Goal: Task Accomplishment & Management: Complete application form

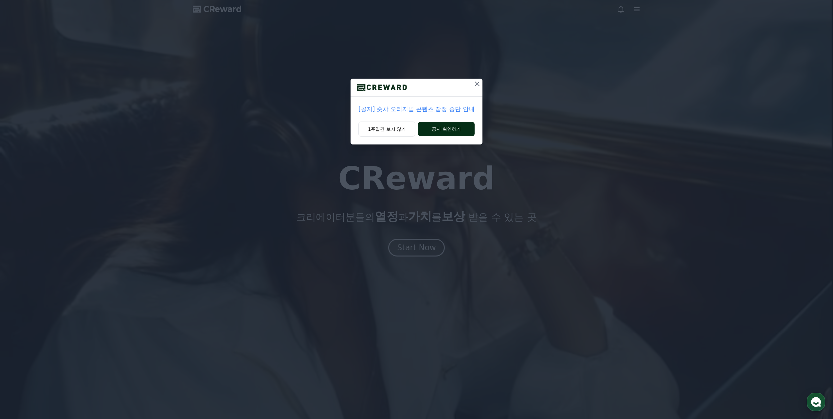
click at [445, 131] on button "공지 확인하기" at bounding box center [446, 129] width 57 height 14
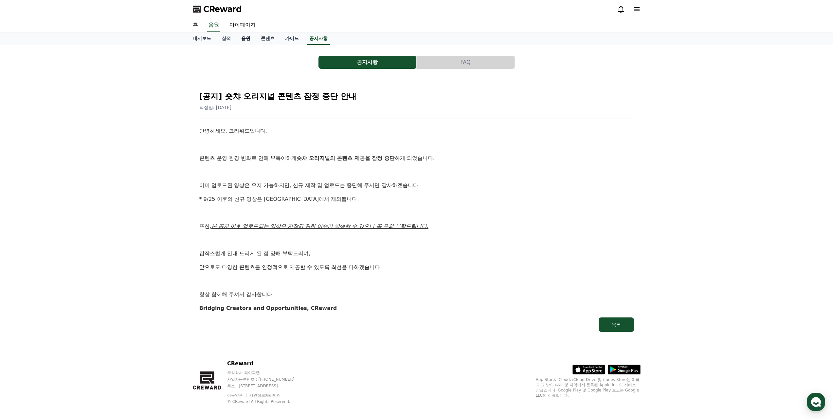
click at [250, 40] on link "음원" at bounding box center [246, 38] width 20 height 12
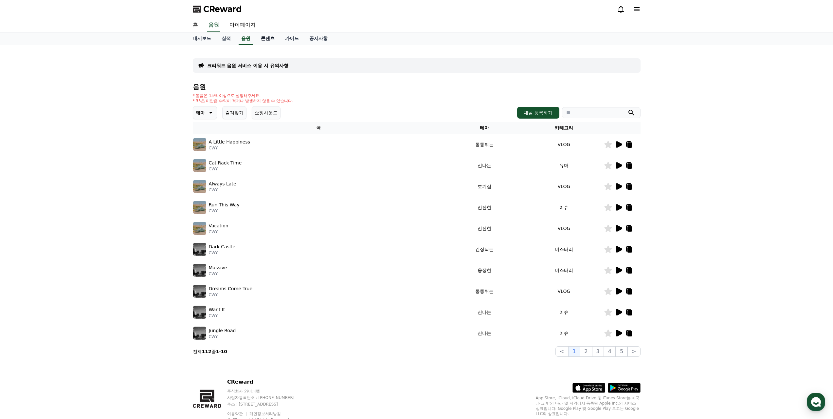
click at [260, 39] on link "콘텐츠" at bounding box center [268, 38] width 24 height 12
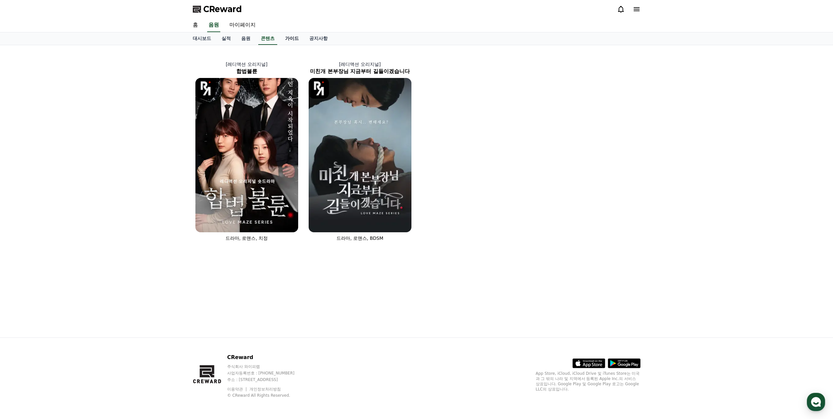
click at [287, 38] on link "가이드" at bounding box center [292, 38] width 24 height 12
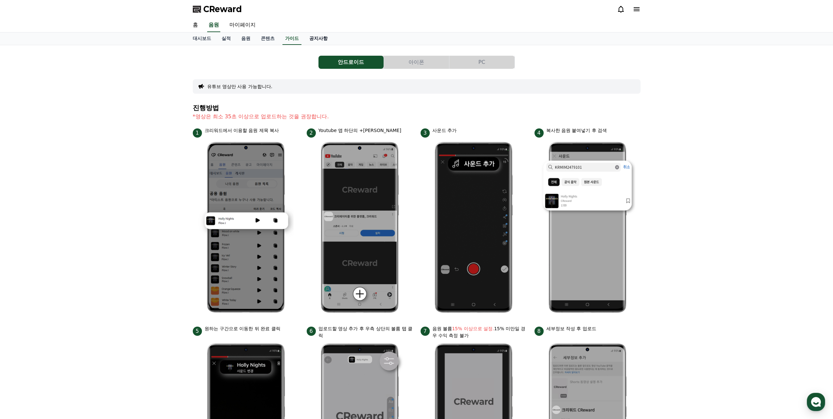
click at [327, 38] on link "공지사항" at bounding box center [318, 38] width 29 height 12
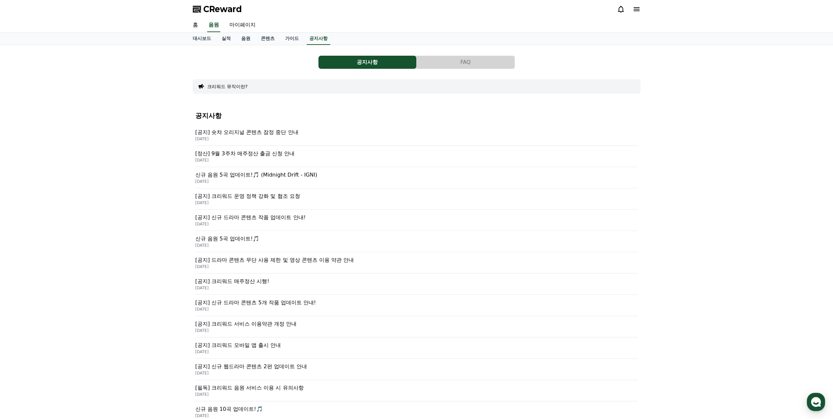
click at [435, 56] on button "FAQ" at bounding box center [466, 62] width 98 height 13
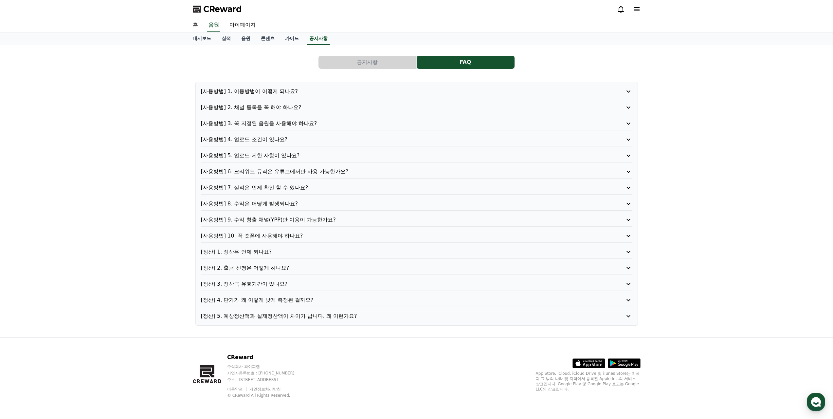
click at [287, 92] on p "[사용방법] 1. 이용방법이 어떻게 되나요?" at bounding box center [399, 91] width 397 height 8
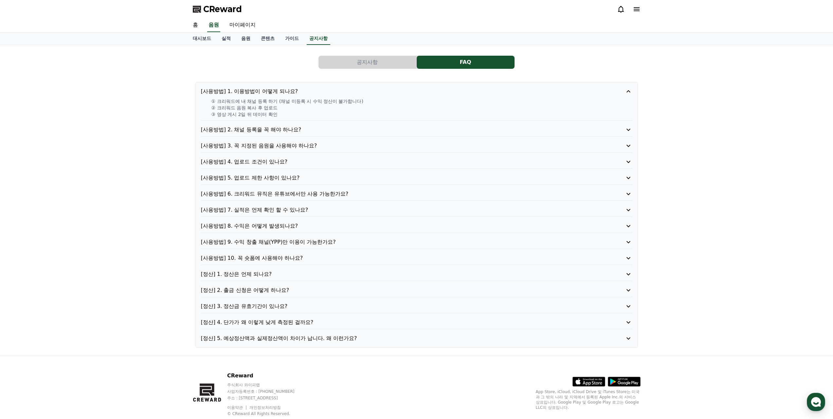
click at [282, 131] on p "[사용방법] 2. 채널 등록을 꼭 해야 하나요?" at bounding box center [399, 130] width 397 height 8
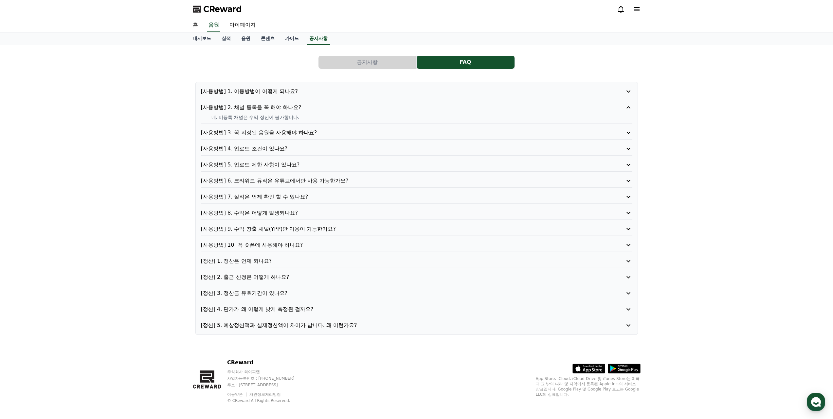
click at [284, 134] on p "[사용방법] 3. 꼭 지정된 음원을 사용해야 하나요?" at bounding box center [399, 133] width 397 height 8
click at [281, 151] on p "[사용방법] 4. 업로드 조건이 있나요?" at bounding box center [399, 149] width 397 height 8
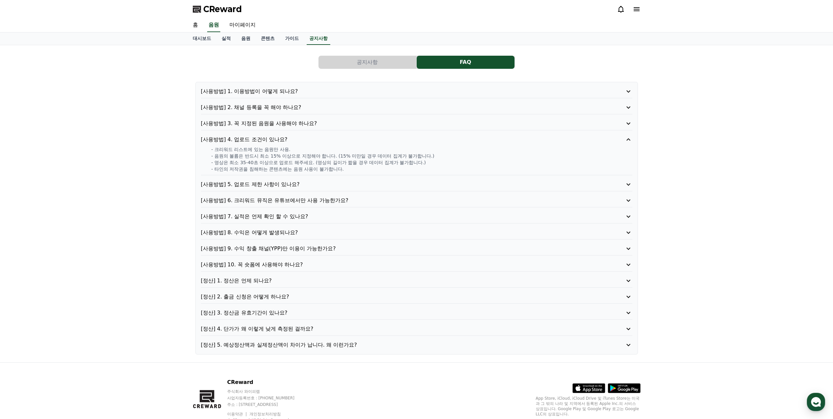
click at [281, 185] on p "[사용방법] 5. 업로드 제한 사항이 있나요?" at bounding box center [399, 184] width 397 height 8
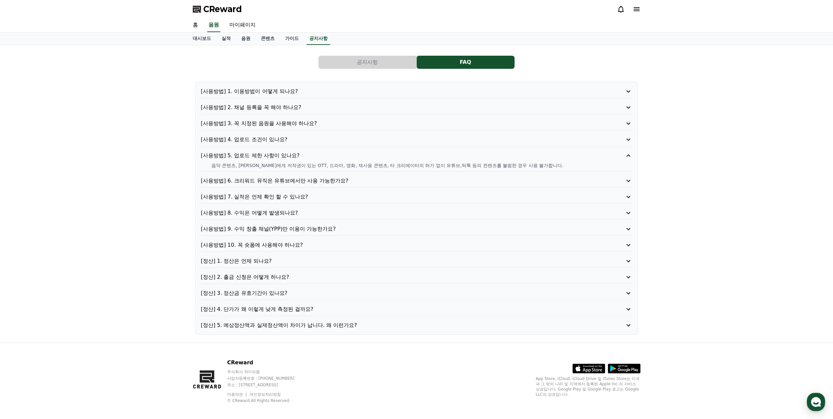
click at [289, 179] on p "[사용방법] 6. 크리워드 뮤직은 유튜브에서만 사용 가능한가요?" at bounding box center [399, 181] width 397 height 8
click at [286, 197] on p "[사용방법] 7. 실적은 언제 확인 할 수 있나요?" at bounding box center [399, 197] width 397 height 8
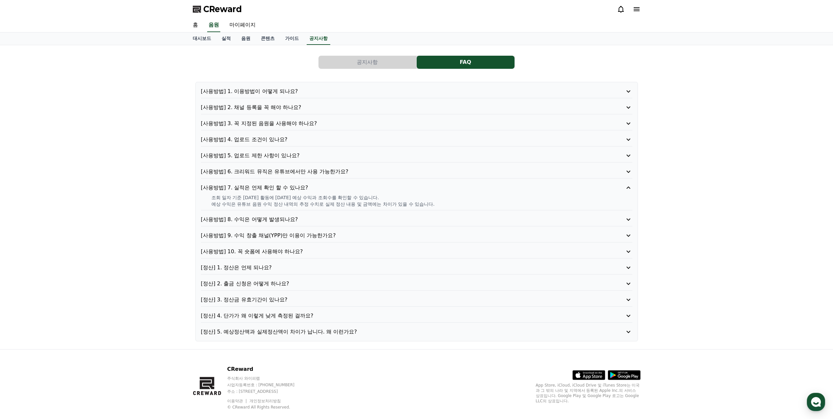
click at [280, 221] on p "[사용방법] 8. 수익은 어떻게 발생되나요?" at bounding box center [399, 219] width 397 height 8
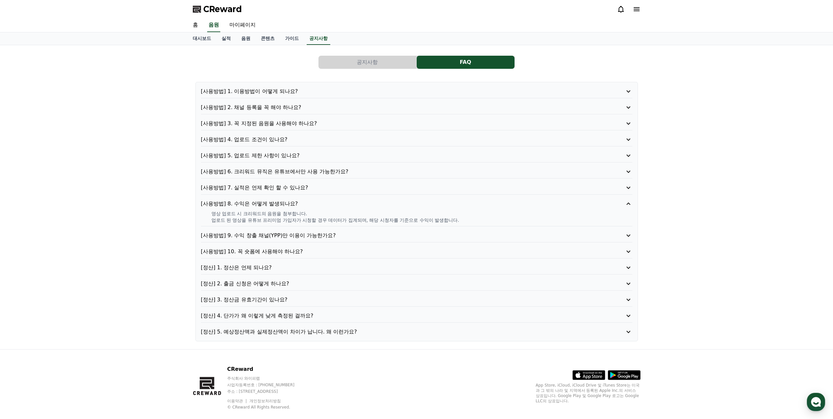
click at [279, 236] on p "[사용방법] 9. 수익 창출 채널(YPP)만 이용이 가능한가요?" at bounding box center [399, 235] width 397 height 8
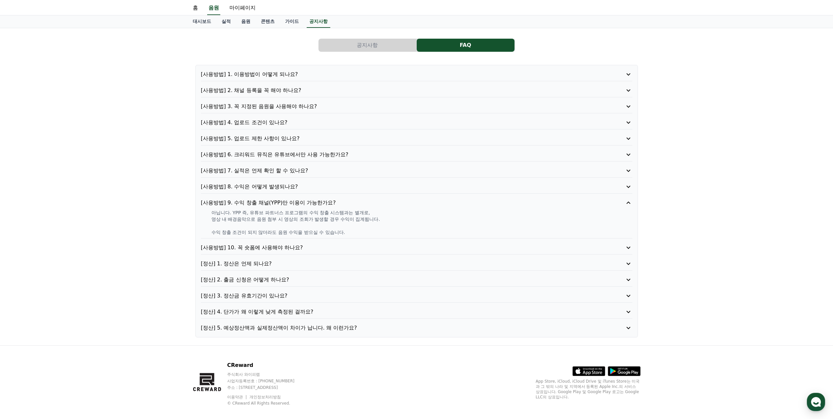
scroll to position [25, 0]
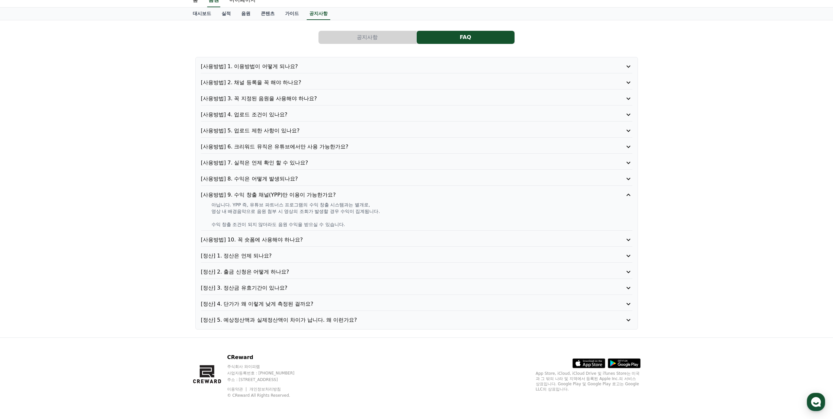
click at [285, 239] on p "[사용방법] 10. 꼭 숏폼에 사용해야 하나요?" at bounding box center [399, 240] width 397 height 8
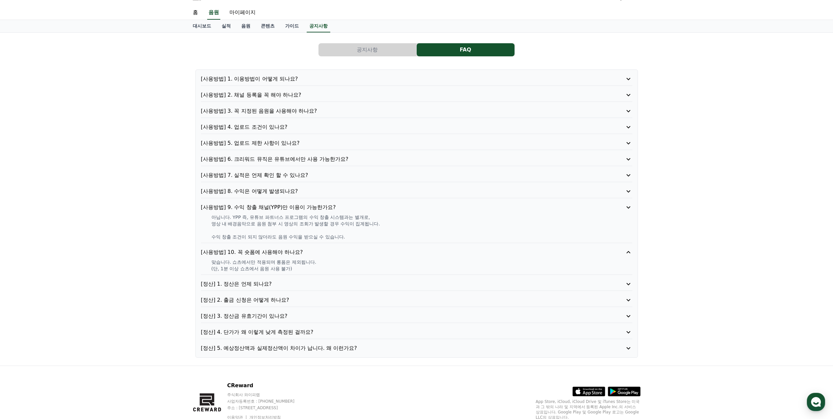
scroll to position [12, 0]
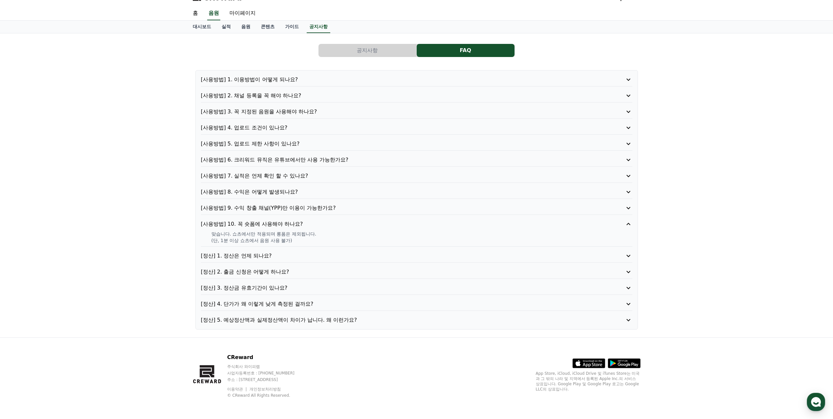
click at [271, 257] on p "[정산] 1. 정산은 언제 되나요?" at bounding box center [399, 256] width 397 height 8
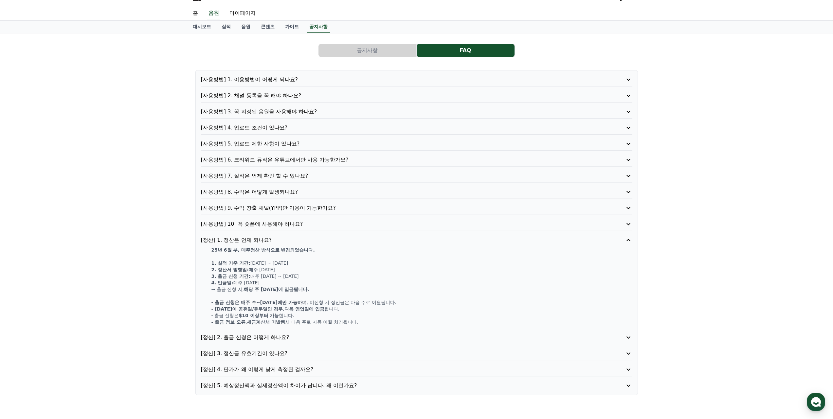
click at [283, 224] on p "[사용방법] 10. 꼭 숏폼에 사용해야 하나요?" at bounding box center [399, 224] width 397 height 8
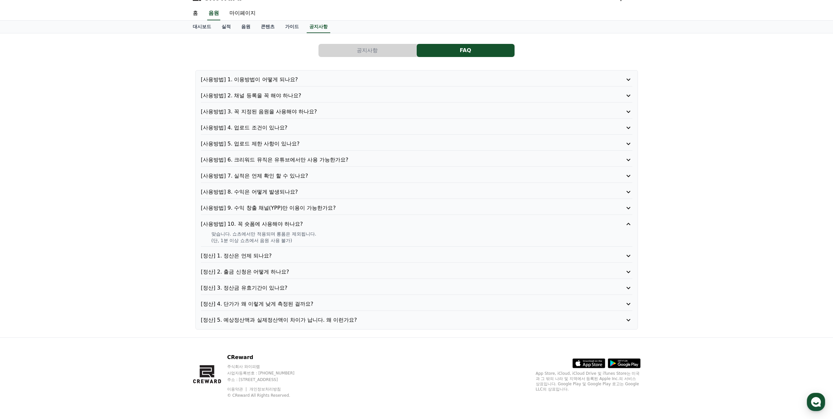
click at [283, 272] on p "[정산] 2. 출금 신청은 어떻게 하나요?" at bounding box center [399, 272] width 397 height 8
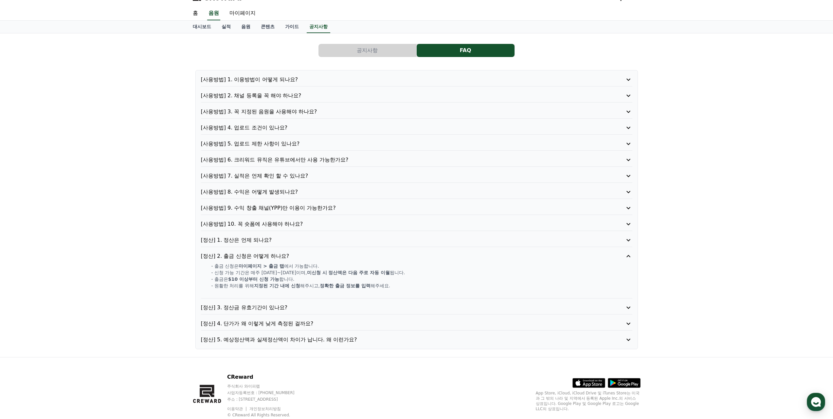
click at [262, 241] on p "[정산] 1. 정산은 언제 되나요?" at bounding box center [399, 240] width 397 height 8
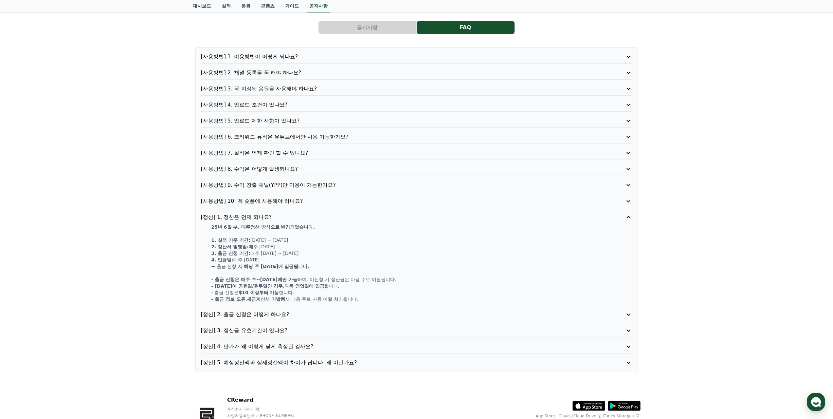
scroll to position [45, 0]
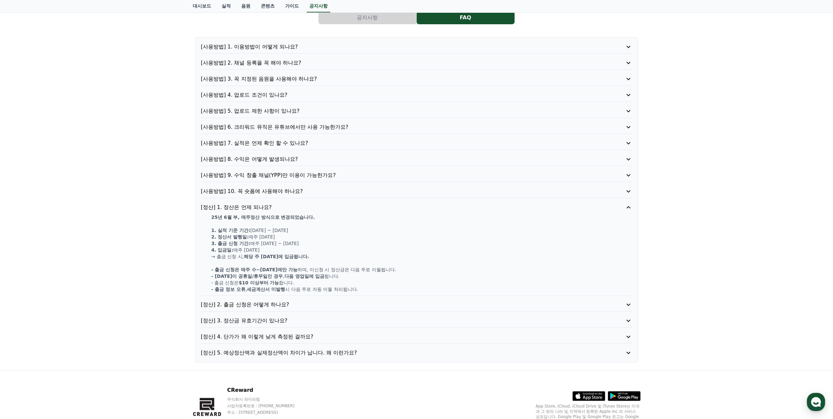
click at [273, 323] on p "[정산] 3. 정산금 유효기간이 있나요?" at bounding box center [399, 321] width 397 height 8
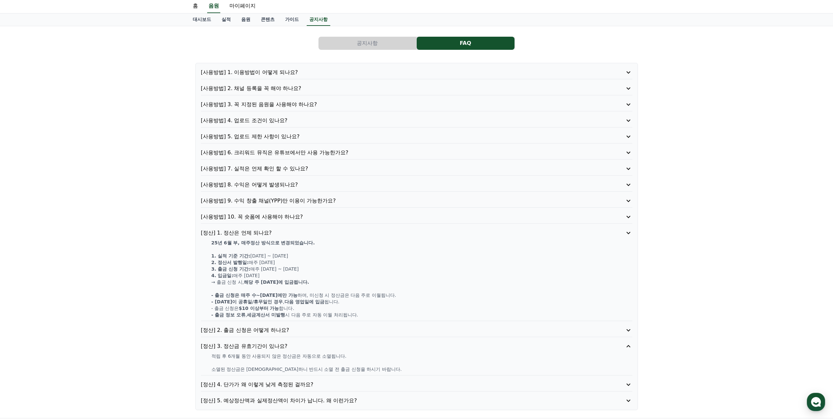
scroll to position [18, 0]
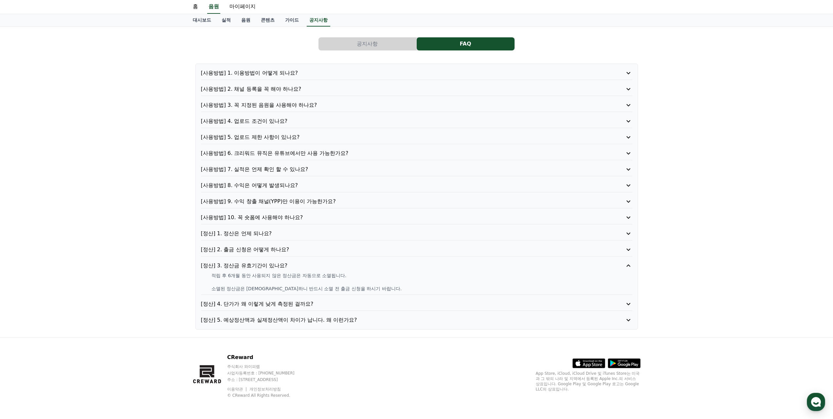
click at [281, 250] on p "[정산] 2. 출금 신청은 어떻게 하나요?" at bounding box center [399, 250] width 397 height 8
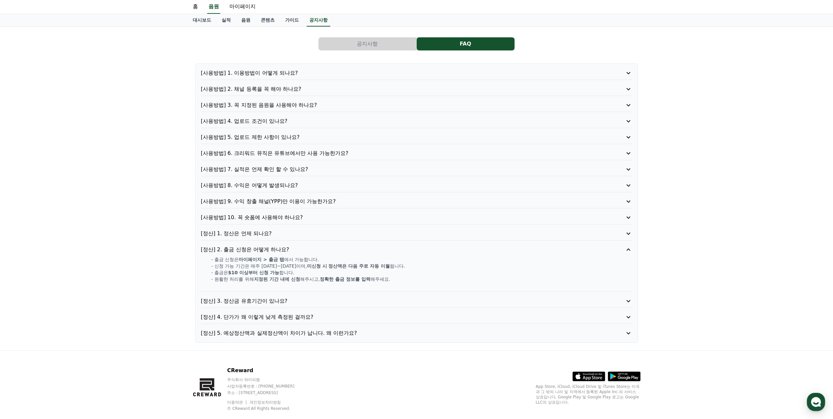
scroll to position [31, 0]
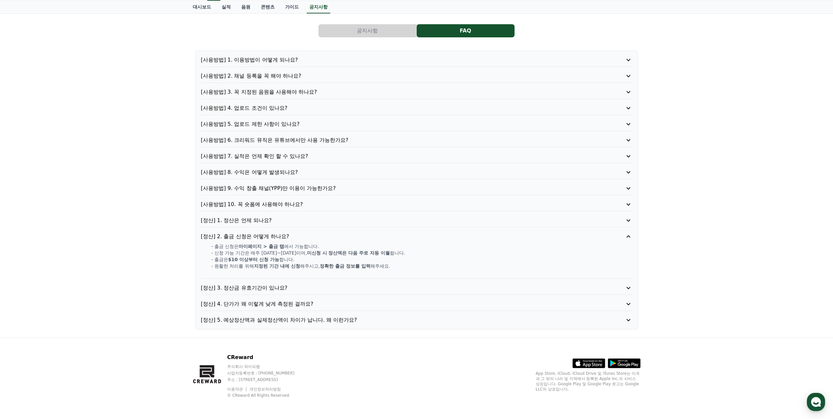
click at [277, 306] on p "[정산] 4. 단가가 왜 이렇게 낮게 측정된 걸까요?" at bounding box center [399, 304] width 397 height 8
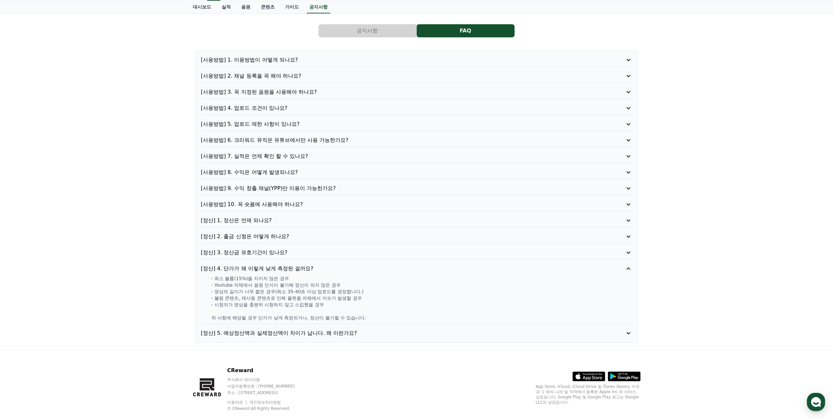
click at [277, 336] on p "[정산] 5. 예상정산액과 실제정산액이 차이가 납니다. 왜 이런가요?" at bounding box center [399, 333] width 397 height 8
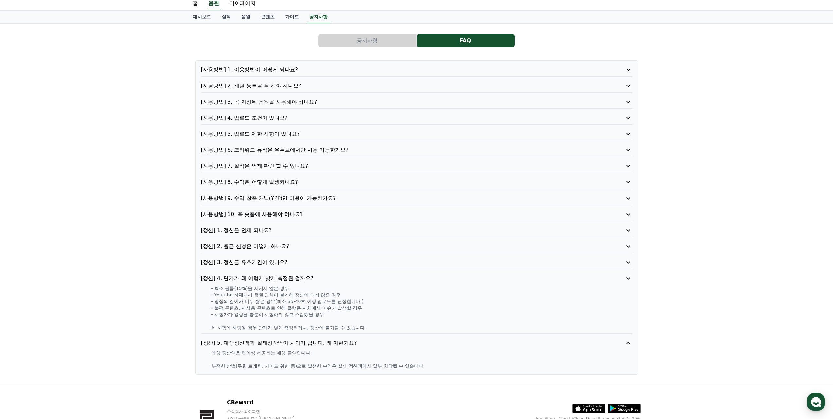
scroll to position [18, 0]
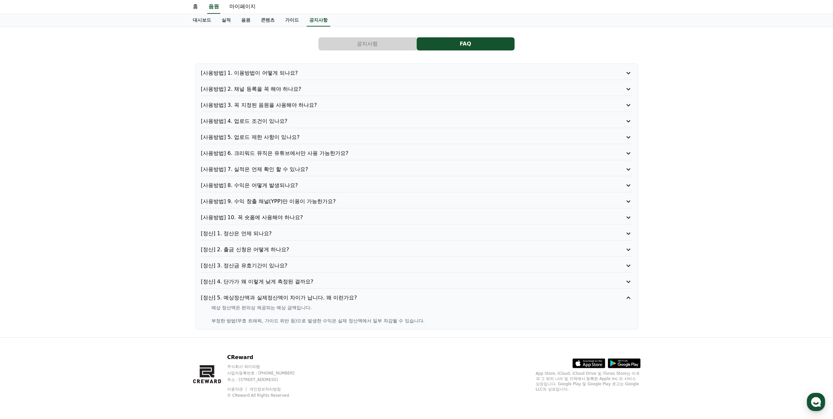
click at [305, 345] on div "CReward 주식회사 와이피랩 사업자등록번호 : 655-81-03655 주소 : 경기도 김포시 양촌읍 양곡로 495, 3층 305-비이16호…" at bounding box center [417, 378] width 458 height 81
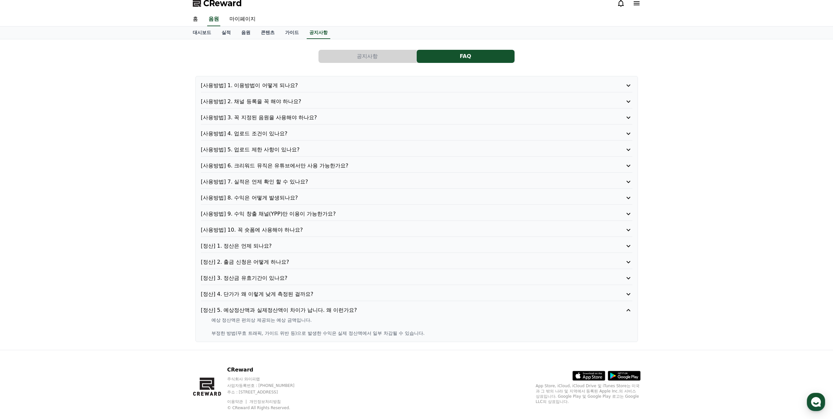
scroll to position [0, 0]
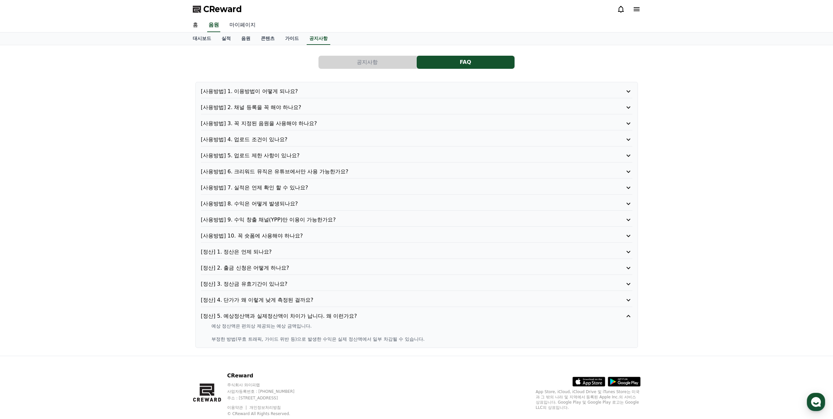
click at [239, 25] on link "마이페이지" at bounding box center [242, 25] width 37 height 14
select select "**********"
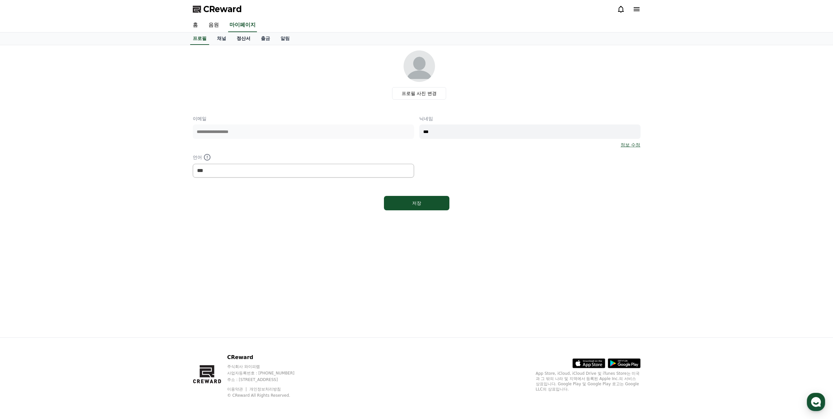
click at [245, 42] on link "정산서" at bounding box center [243, 38] width 24 height 12
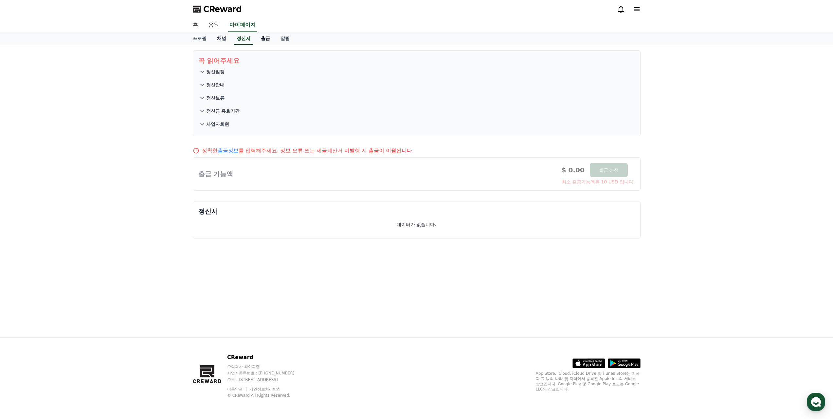
click at [264, 39] on link "출금" at bounding box center [266, 38] width 20 height 12
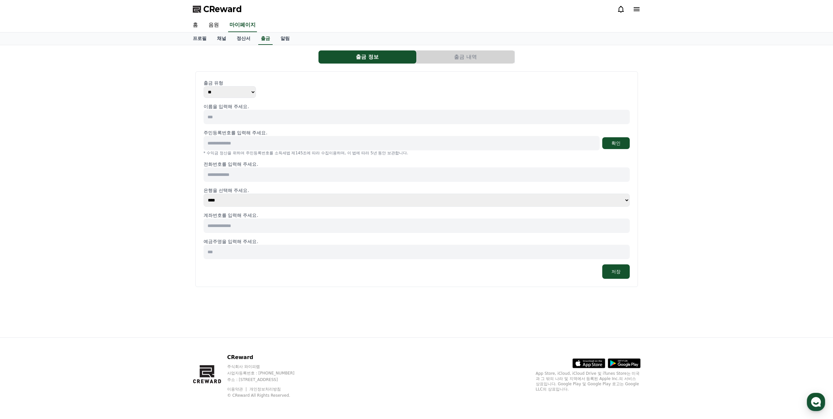
click at [234, 92] on select "** ***" at bounding box center [230, 92] width 52 height 12
select select "*******"
click at [204, 86] on select "** ***" at bounding box center [230, 92] width 52 height 12
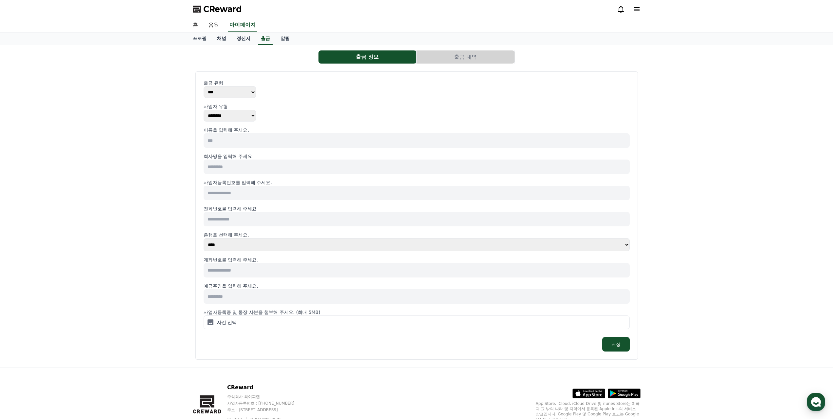
click at [271, 115] on div "사업자 유형 ******** ******** ********" at bounding box center [417, 112] width 426 height 18
click at [250, 117] on select "******** ******** ********" at bounding box center [230, 116] width 52 height 12
click at [286, 115] on div "사업자 유형 ******** ******** ********" at bounding box center [417, 112] width 426 height 18
click at [254, 140] on input at bounding box center [417, 140] width 426 height 14
type input "***"
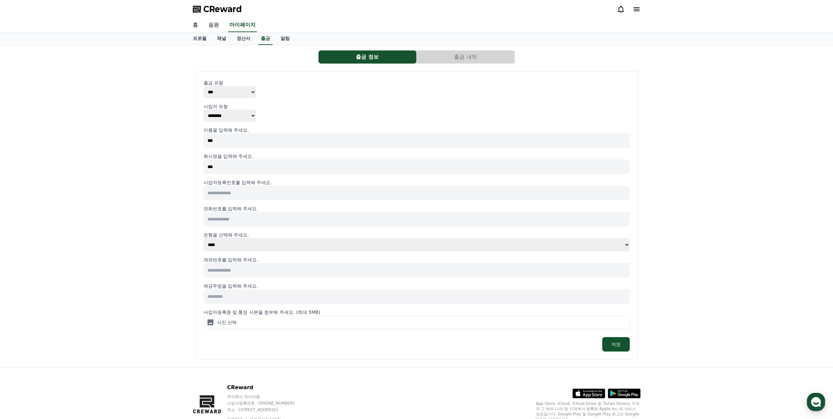
type input "***"
type input "**********"
click at [243, 220] on input at bounding box center [417, 219] width 426 height 14
type input "**********"
click at [249, 248] on select "**** **** **** **** **** **** **** ** ** ** ** **** *** **** **** *****" at bounding box center [417, 244] width 426 height 13
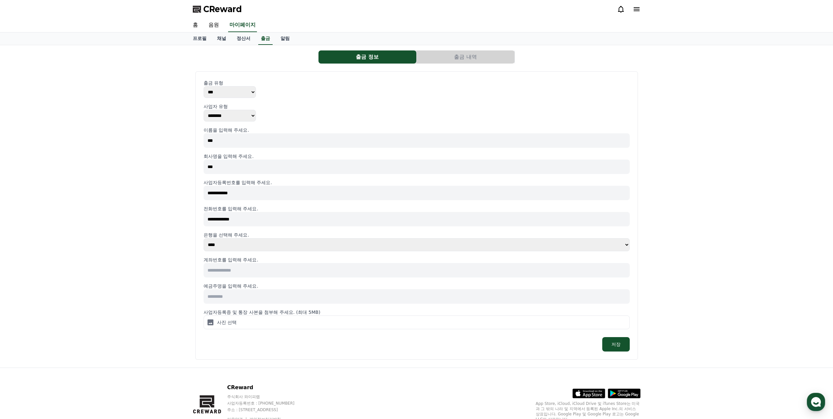
select select "**********"
click at [204, 238] on select "**** **** **** **** **** **** **** ** ** ** ** **** *** **** **** *****" at bounding box center [417, 244] width 426 height 13
click at [239, 272] on input at bounding box center [417, 270] width 426 height 14
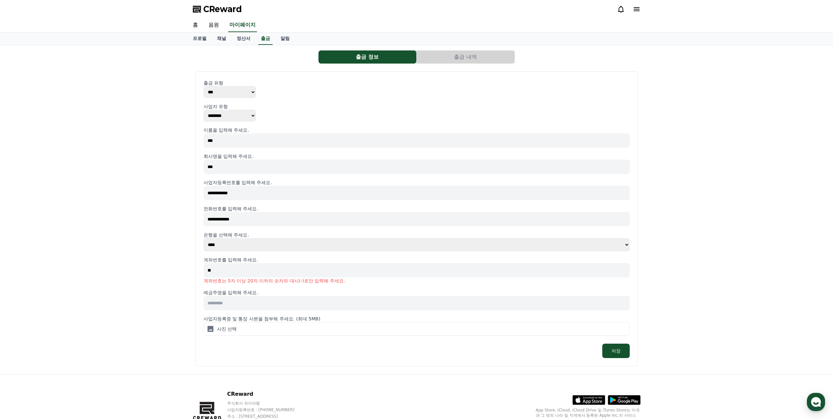
type input "*"
click at [244, 306] on input at bounding box center [417, 303] width 426 height 14
type input "***"
click at [246, 270] on input at bounding box center [417, 270] width 426 height 14
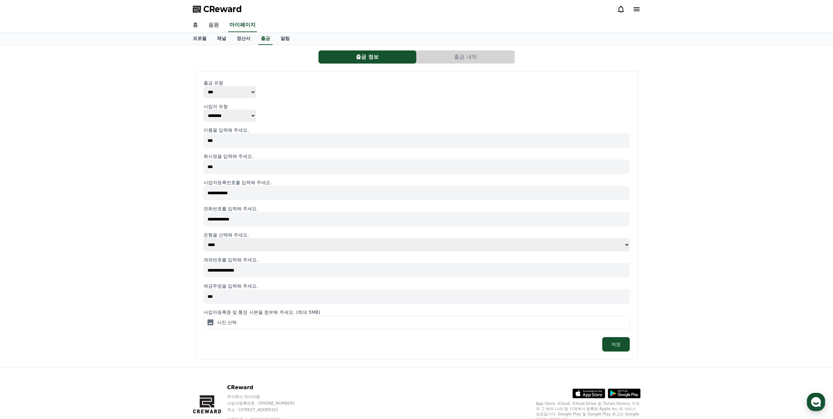
type input "**********"
click at [213, 321] on icon at bounding box center [211, 322] width 8 height 8
click at [0, 0] on input "사진 선택" at bounding box center [0, 0] width 0 height 0
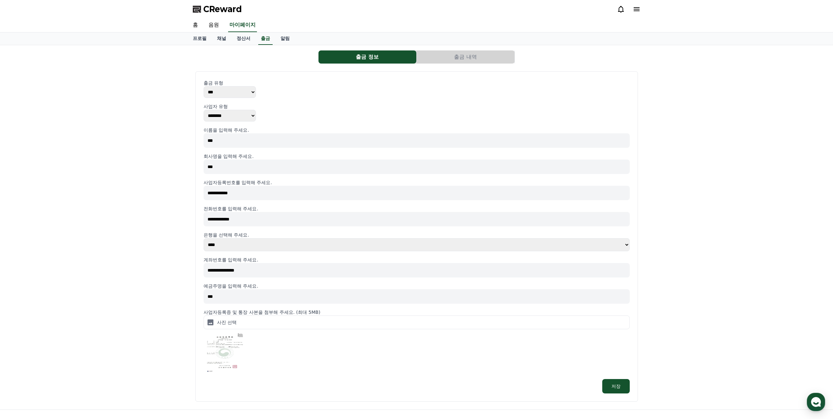
click at [236, 356] on img at bounding box center [225, 353] width 42 height 42
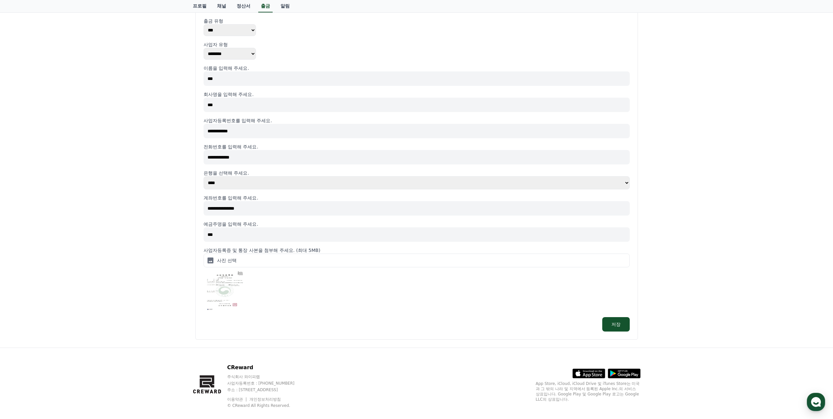
scroll to position [72, 0]
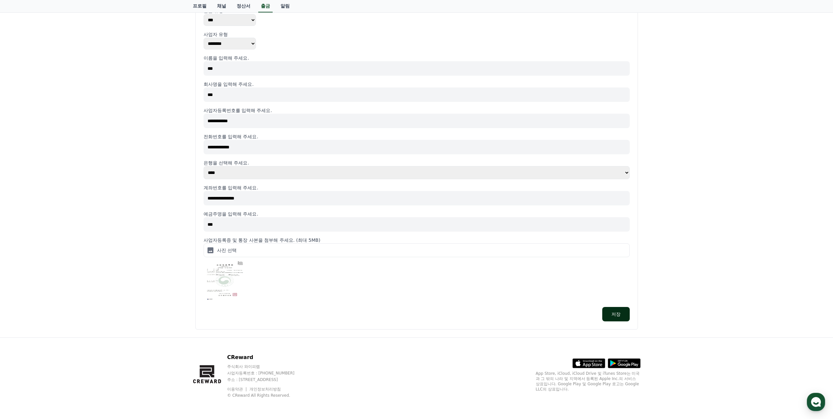
click at [627, 317] on button "저장" at bounding box center [615, 314] width 27 height 14
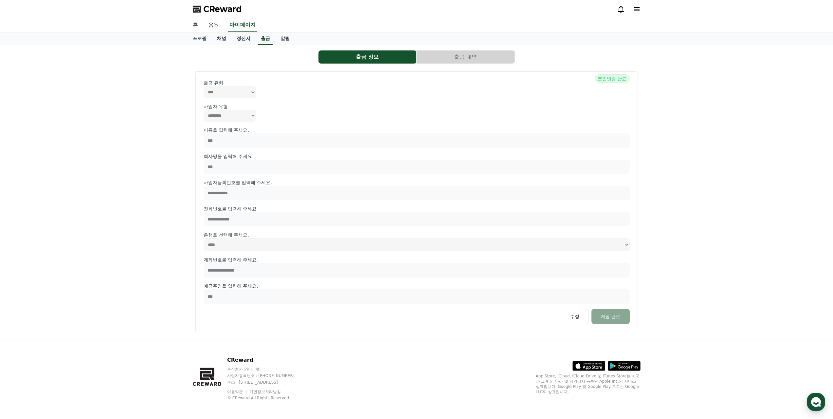
click at [462, 59] on button "출금 내역" at bounding box center [466, 56] width 98 height 13
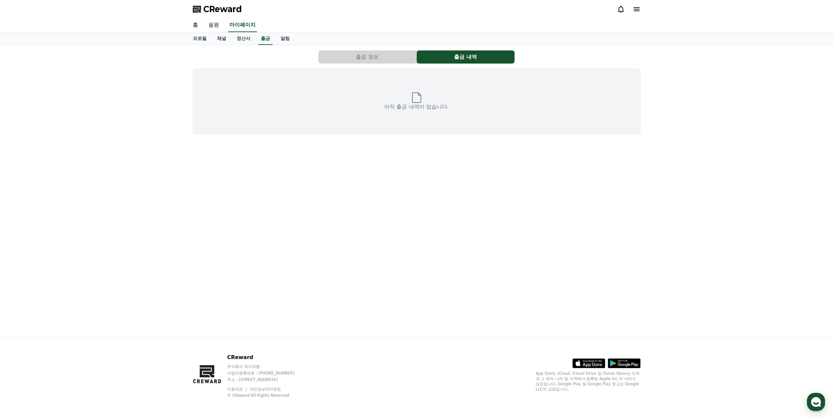
click at [404, 58] on button "출금 정보" at bounding box center [368, 56] width 98 height 13
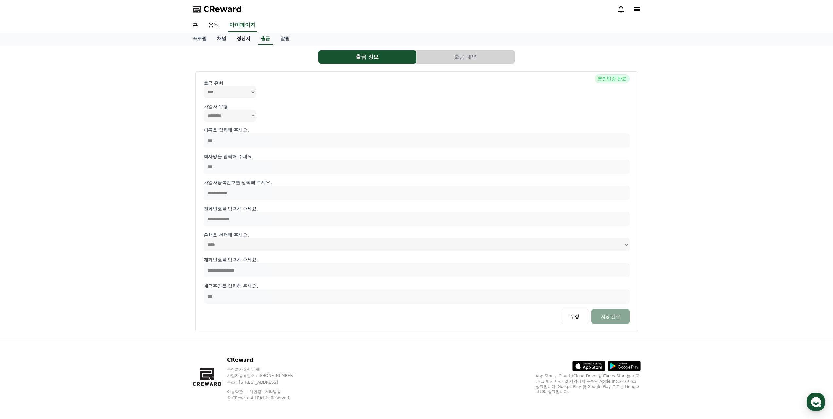
click at [243, 41] on link "정산서" at bounding box center [243, 38] width 24 height 12
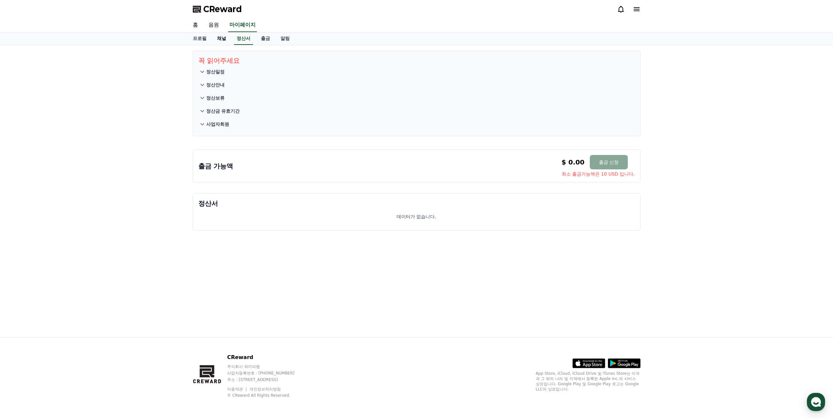
click at [224, 40] on link "채널" at bounding box center [222, 38] width 20 height 12
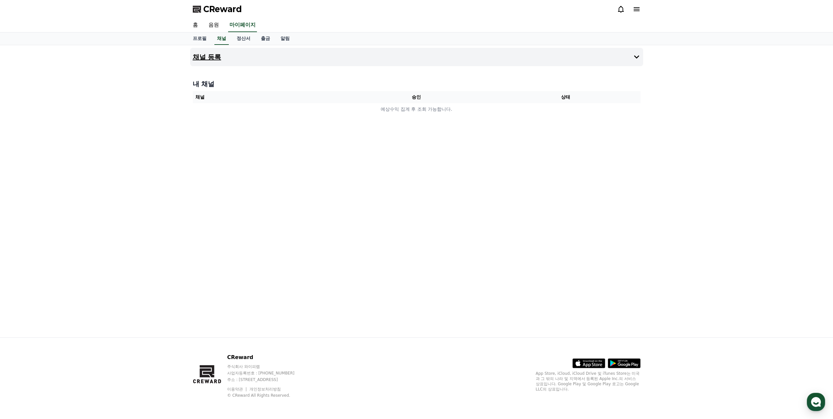
click at [228, 59] on button "채널 등록" at bounding box center [416, 57] width 453 height 18
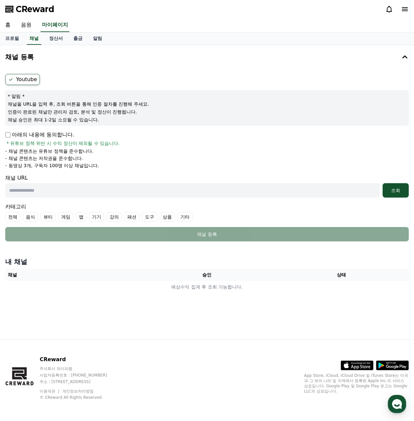
click at [58, 191] on input "text" at bounding box center [192, 190] width 375 height 14
paste input "**********"
type input "**********"
click at [399, 192] on div "조회" at bounding box center [395, 190] width 21 height 7
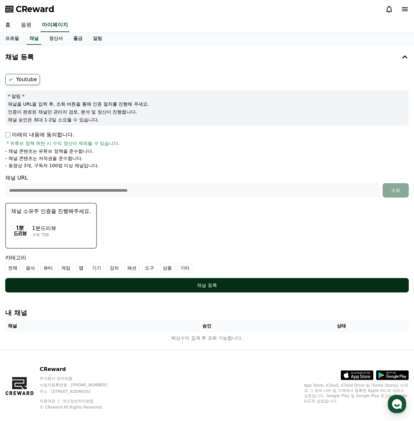
click at [197, 289] on button "채널 등록" at bounding box center [207, 285] width 404 height 14
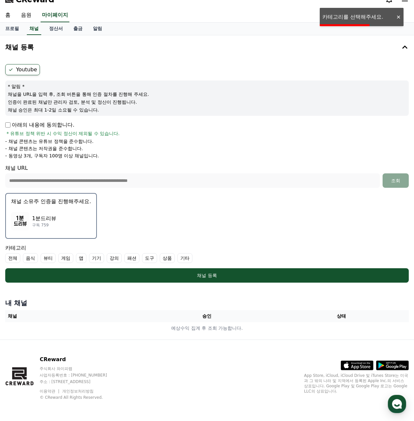
click at [77, 230] on div "1분드리뷰 구독 759" at bounding box center [51, 221] width 80 height 26
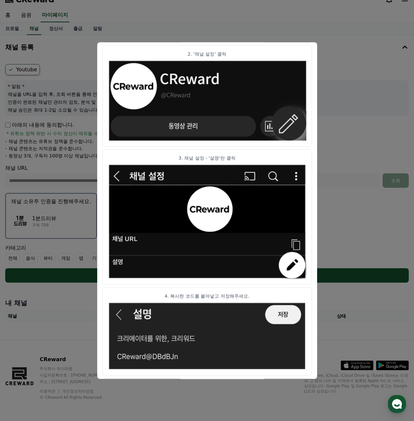
scroll to position [228, 0]
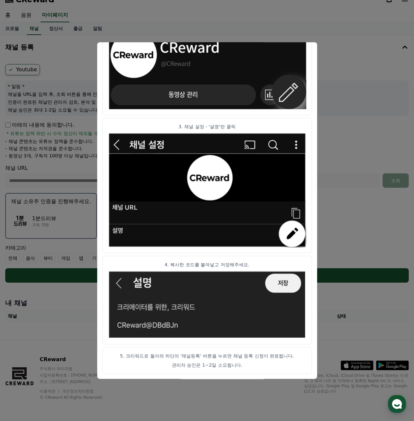
click at [156, 311] on img "modal" at bounding box center [207, 305] width 198 height 68
click at [365, 73] on button "close modal" at bounding box center [207, 210] width 414 height 421
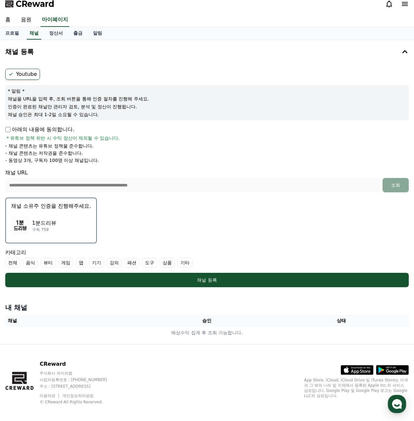
scroll to position [10, 0]
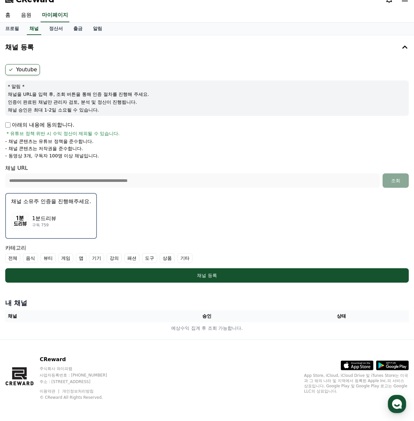
click at [72, 215] on div "1분드리뷰 구독 759" at bounding box center [51, 221] width 80 height 26
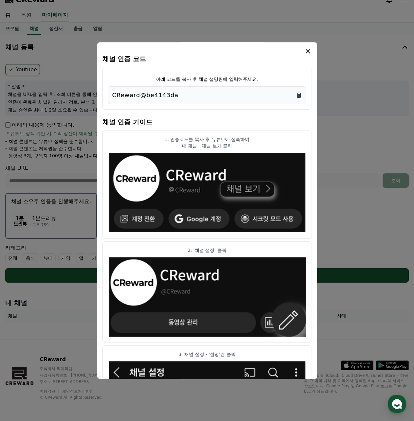
click at [299, 97] on icon "Copy to clipboard" at bounding box center [299, 95] width 4 height 5
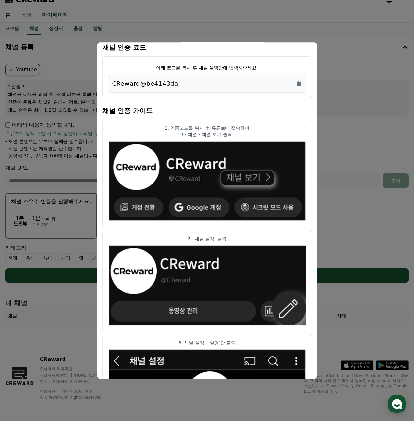
scroll to position [0, 0]
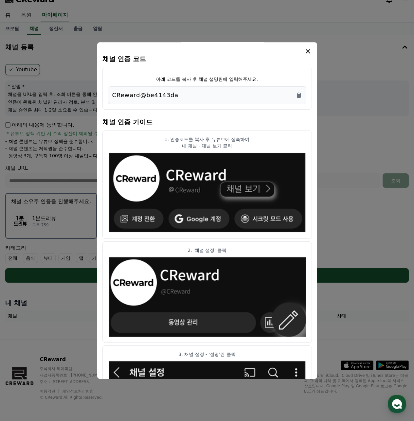
click at [308, 51] on icon "modal" at bounding box center [308, 51] width 5 height 5
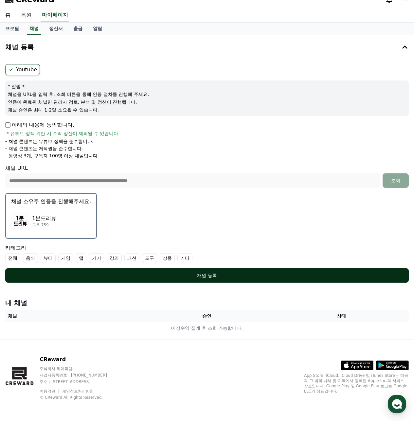
click at [269, 277] on div "채널 등록" at bounding box center [206, 275] width 377 height 7
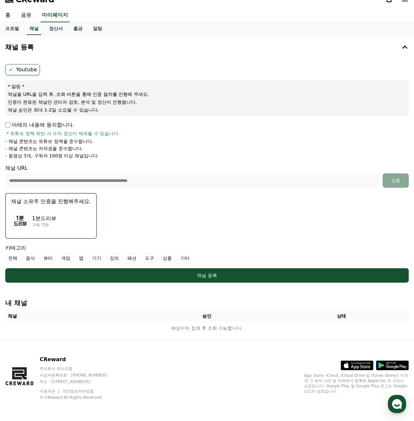
click at [183, 258] on label "기타" at bounding box center [184, 258] width 15 height 10
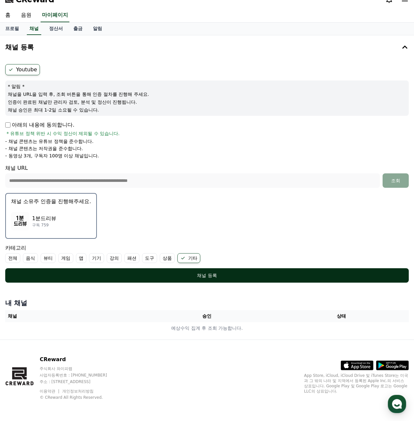
click at [185, 273] on div "채널 등록" at bounding box center [206, 275] width 377 height 7
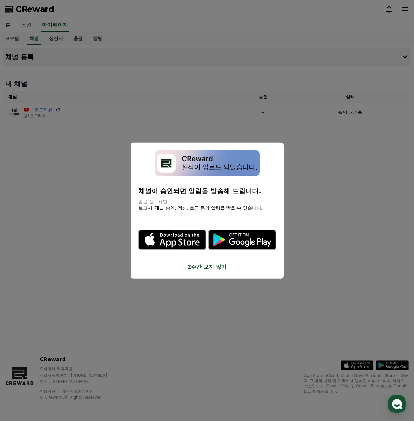
click at [284, 286] on button "close modal" at bounding box center [207, 210] width 414 height 421
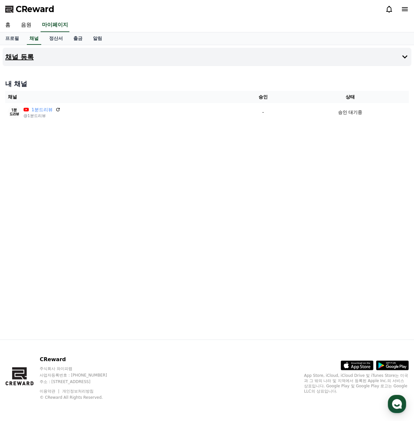
click at [22, 52] on button "채널 등록" at bounding box center [207, 57] width 409 height 18
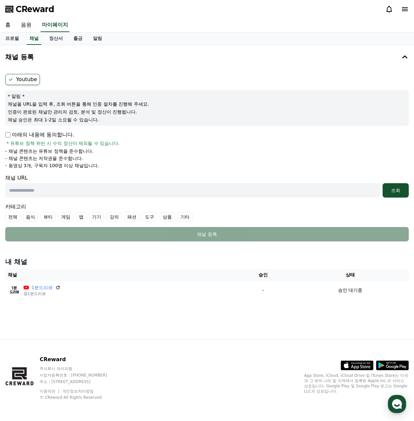
click at [60, 193] on input "text" at bounding box center [192, 190] width 375 height 14
paste input "**********"
type input "**********"
click at [392, 193] on div "조회" at bounding box center [395, 190] width 21 height 7
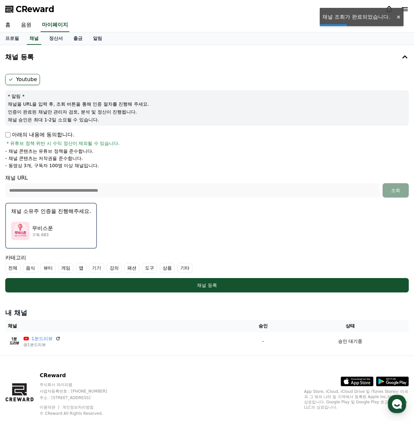
click at [181, 267] on label "기타" at bounding box center [184, 268] width 15 height 10
click at [73, 239] on div "무비스푼 구독 683" at bounding box center [51, 231] width 80 height 26
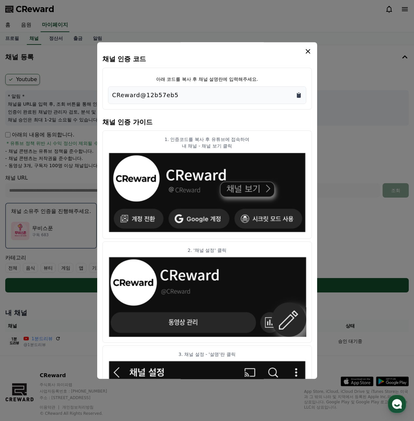
click at [298, 95] on icon "Copy to clipboard" at bounding box center [299, 95] width 4 height 5
click at [308, 50] on icon "modal" at bounding box center [308, 51] width 8 height 8
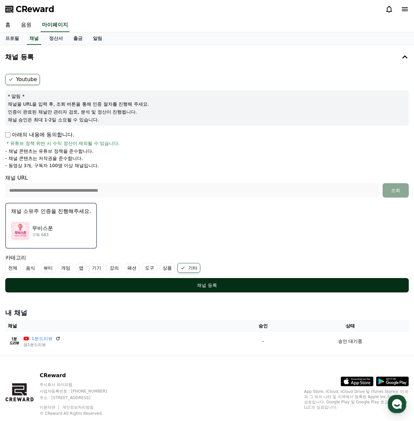
click at [202, 283] on div "채널 등록" at bounding box center [206, 285] width 377 height 7
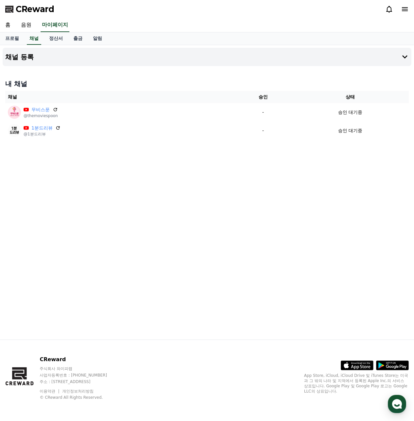
click at [409, 11] on icon at bounding box center [405, 9] width 8 height 8
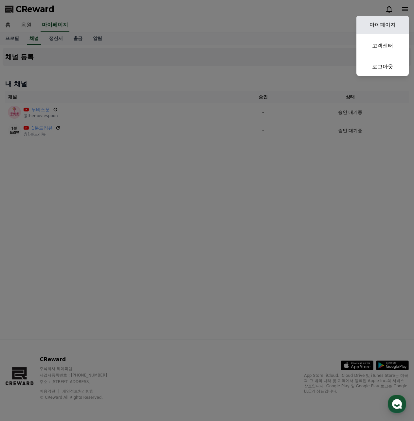
click at [376, 31] on link "마이페이지" at bounding box center [382, 25] width 52 height 18
select select "**********"
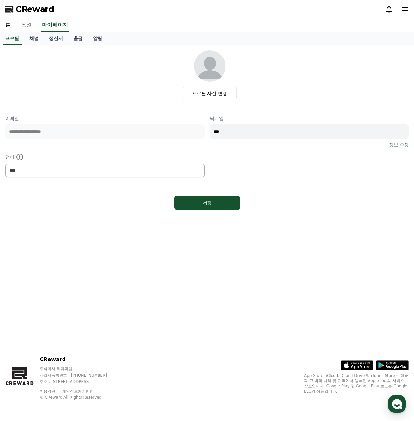
click at [25, 26] on link "음원" at bounding box center [26, 25] width 21 height 14
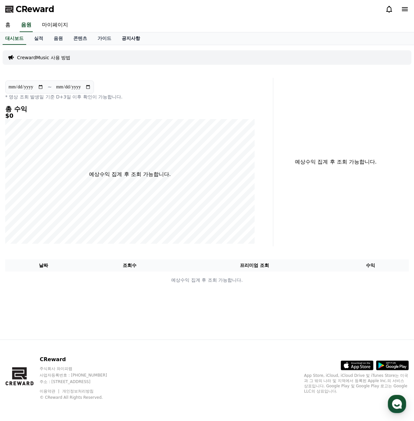
click at [127, 38] on link "공지사항" at bounding box center [131, 38] width 29 height 12
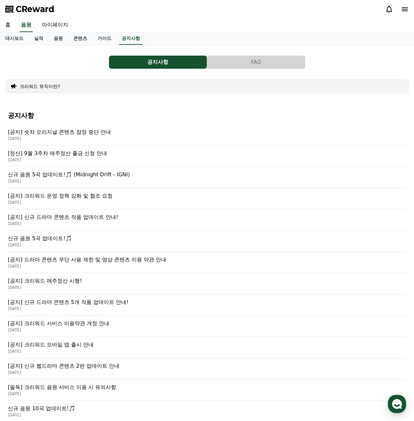
click at [262, 59] on button "FAQ" at bounding box center [256, 62] width 98 height 13
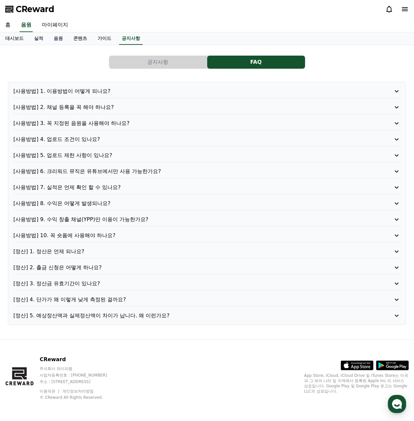
click at [103, 110] on p "[사용방법] 2. 채널 등록을 꼭 해야 하나요?" at bounding box center [191, 107] width 356 height 8
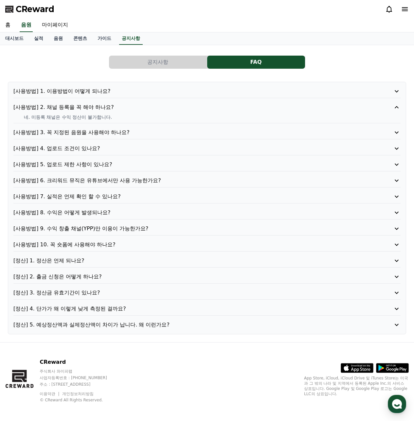
click at [94, 132] on p "[사용방법] 3. 꼭 지정된 음원을 사용해야 하나요?" at bounding box center [191, 133] width 356 height 8
click at [89, 152] on p "[사용방법] 4. 업로드 조건이 있나요?" at bounding box center [191, 149] width 356 height 8
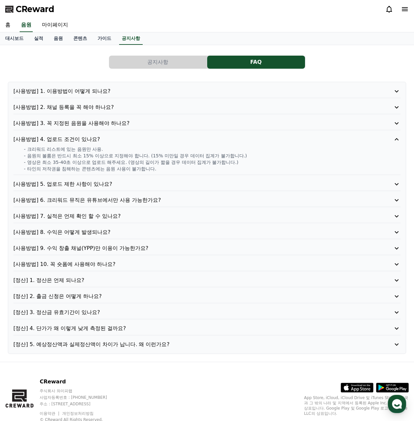
click at [92, 182] on p "[사용방법] 5. 업로드 제한 사항이 있나요?" at bounding box center [191, 184] width 356 height 8
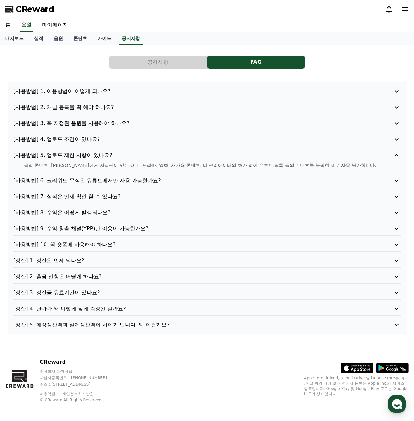
click at [94, 178] on p "[사용방법] 6. 크리워드 뮤직은 유튜브에서만 사용 가능한가요?" at bounding box center [191, 181] width 356 height 8
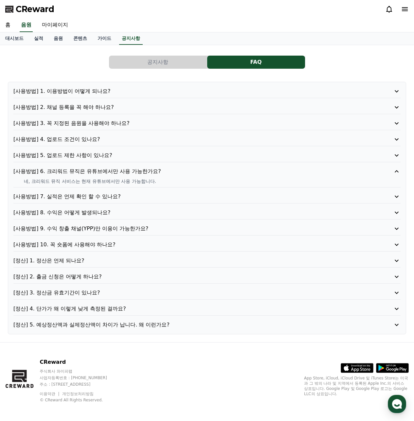
click at [89, 195] on p "[사용방법] 7. 실적은 언제 확인 할 수 있나요?" at bounding box center [191, 197] width 356 height 8
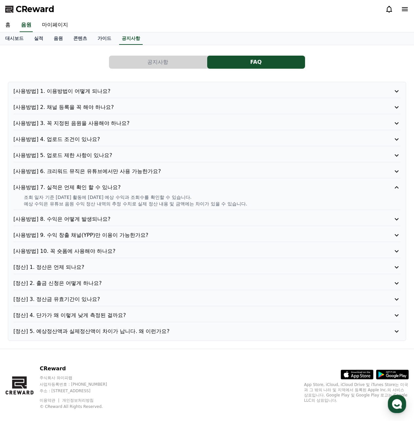
click at [90, 218] on p "[사용방법] 8. 수익은 어떻게 발생되나요?" at bounding box center [191, 219] width 356 height 8
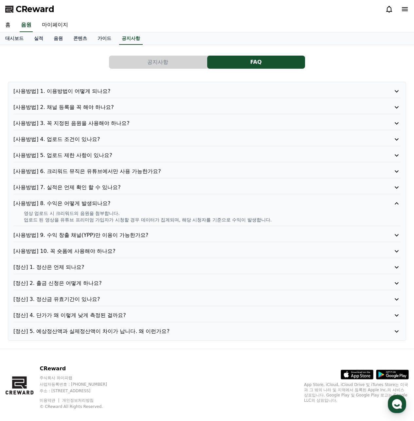
click at [73, 335] on p "[정산] 5. 예상정산액과 실제정산액이 차이가 납니다. 왜 이런가요?" at bounding box center [191, 332] width 356 height 8
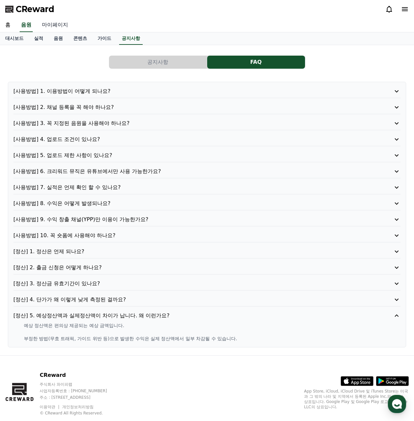
click at [70, 23] on link "마이페이지" at bounding box center [55, 25] width 37 height 14
select select "**********"
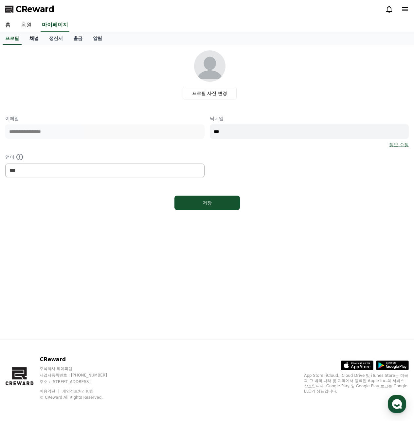
click at [40, 38] on link "채널" at bounding box center [34, 38] width 20 height 12
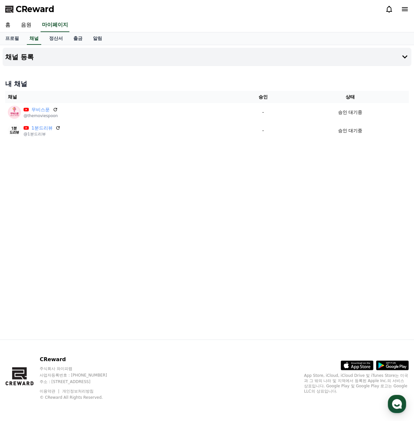
click at [78, 179] on div "채널 등록 내 채널 채널 승인 상태 무비스푼 @themoviespoon - 승인 대기중 1분드리뷰 @1분드리뷰 - 승인 대기중" at bounding box center [207, 192] width 414 height 295
drag, startPoint x: 134, startPoint y: 58, endPoint x: 124, endPoint y: 57, distance: 9.5
click at [134, 58] on button "채널 등록" at bounding box center [207, 57] width 409 height 18
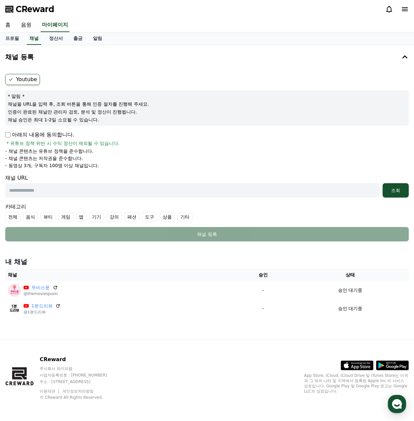
click at [5, 29] on link "홈" at bounding box center [8, 25] width 16 height 14
